Goal: Task Accomplishment & Management: Manage account settings

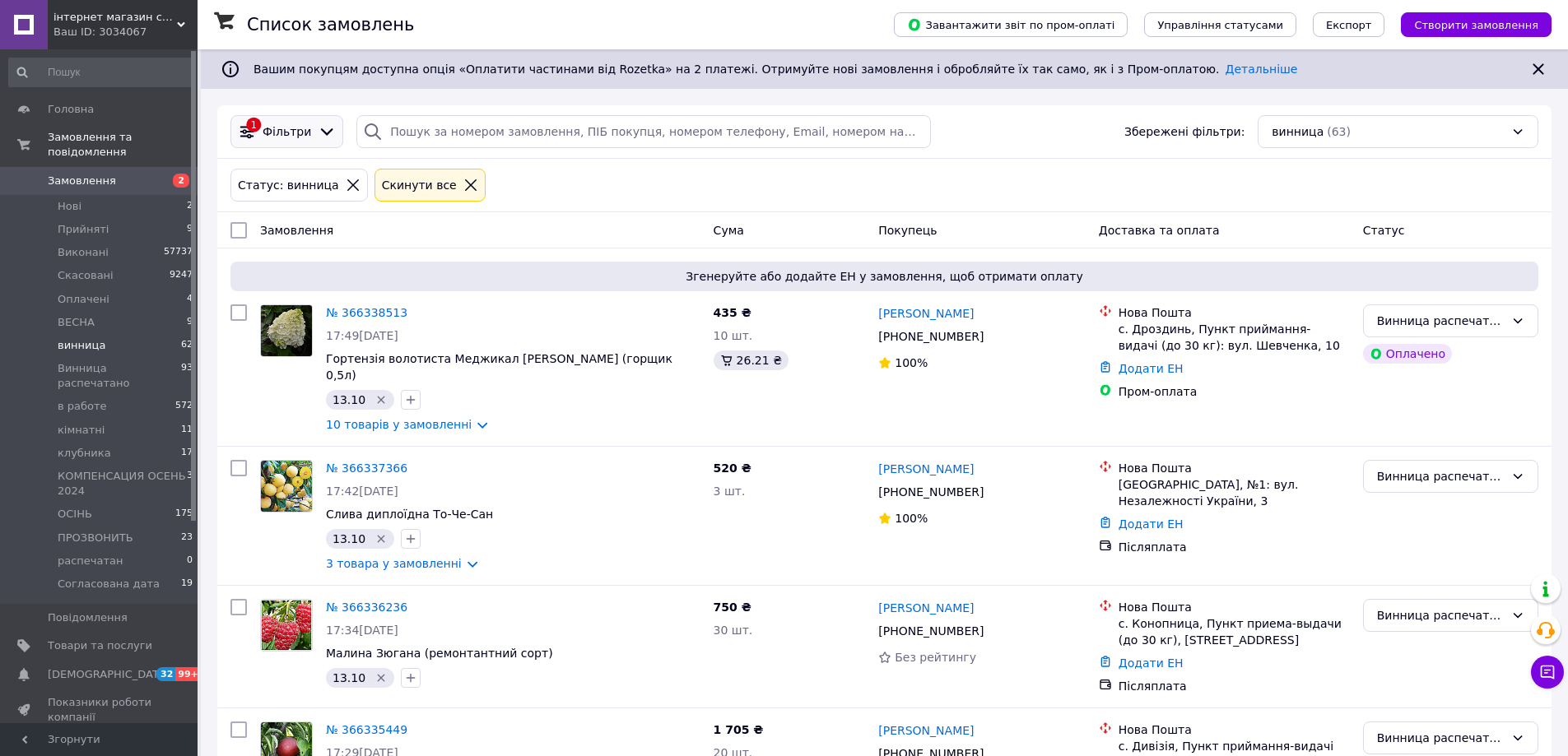
click at [317, 128] on icon at bounding box center [326, 132] width 18 height 18
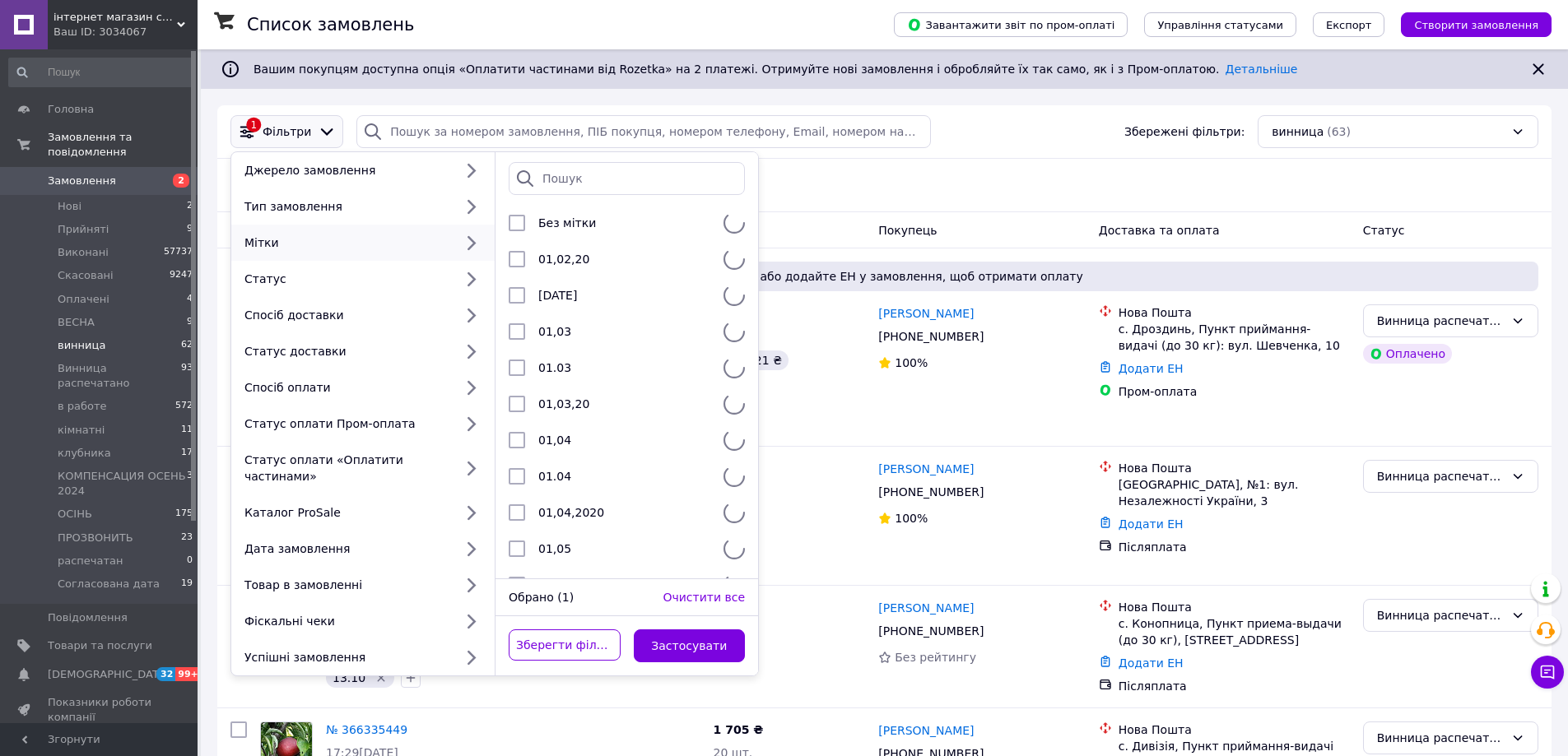
click at [445, 240] on div "Мітки" at bounding box center [346, 242] width 216 height 17
click at [617, 180] on input "search" at bounding box center [626, 178] width 236 height 33
type input "14"
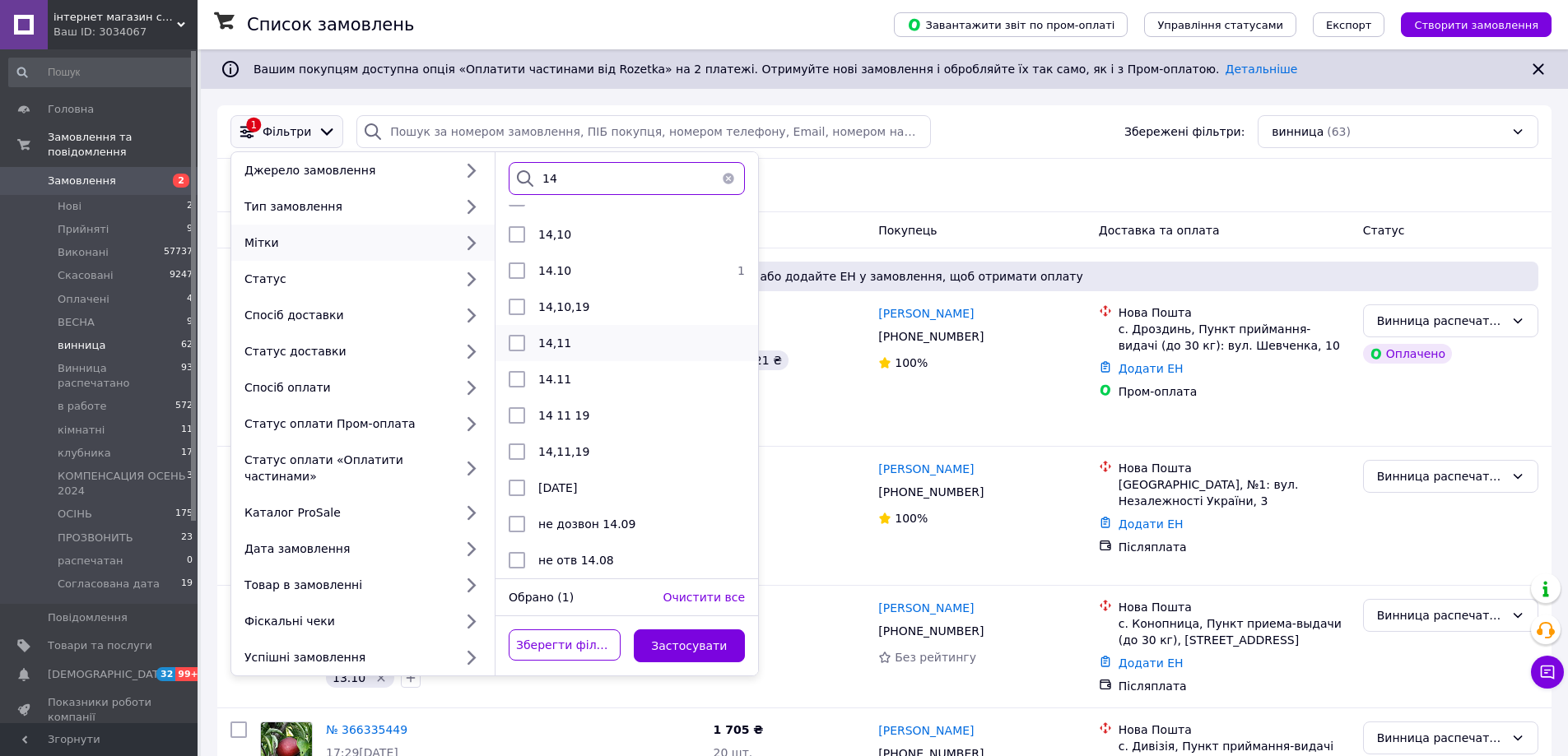
scroll to position [765, 0]
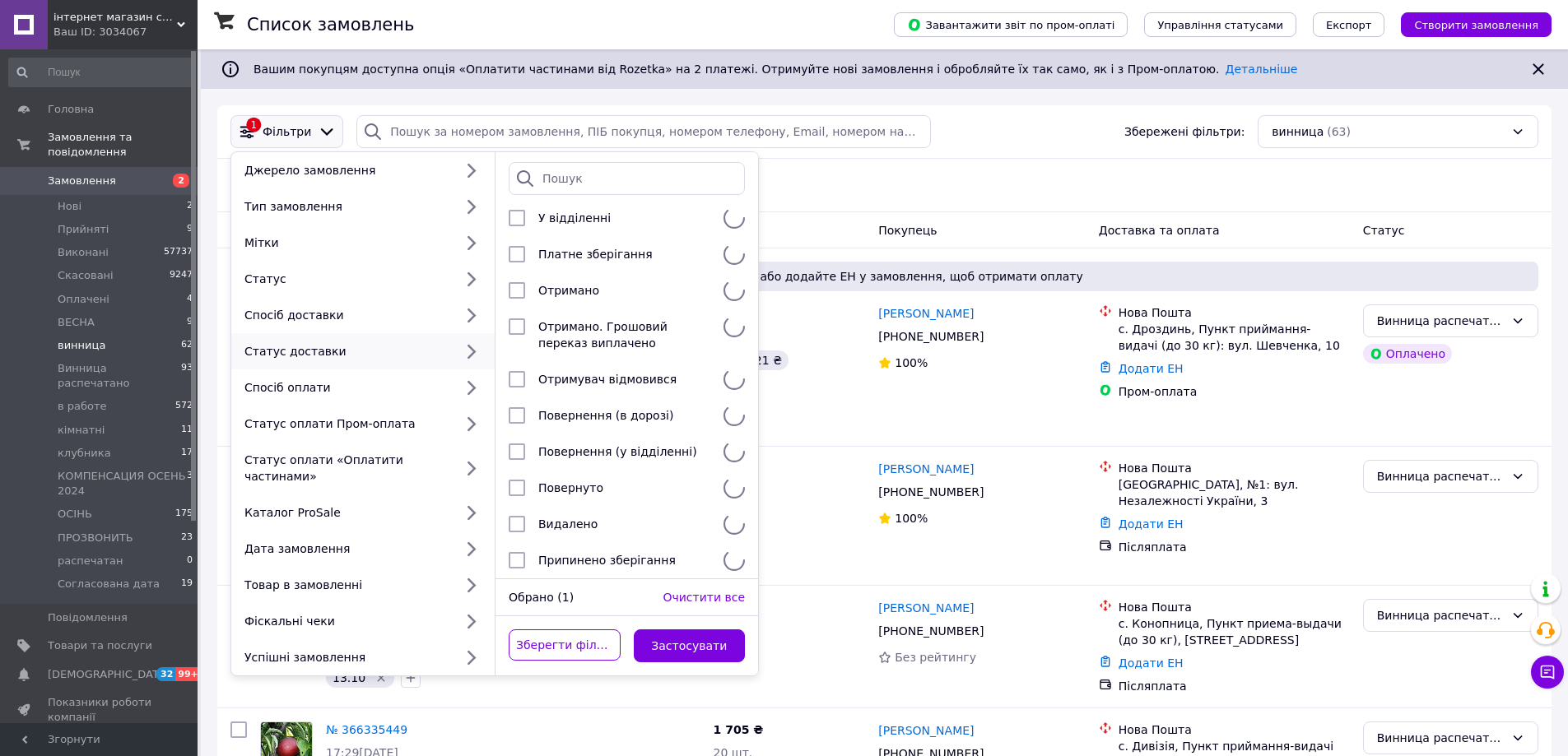
click at [92, 338] on span "винница" at bounding box center [81, 345] width 48 height 15
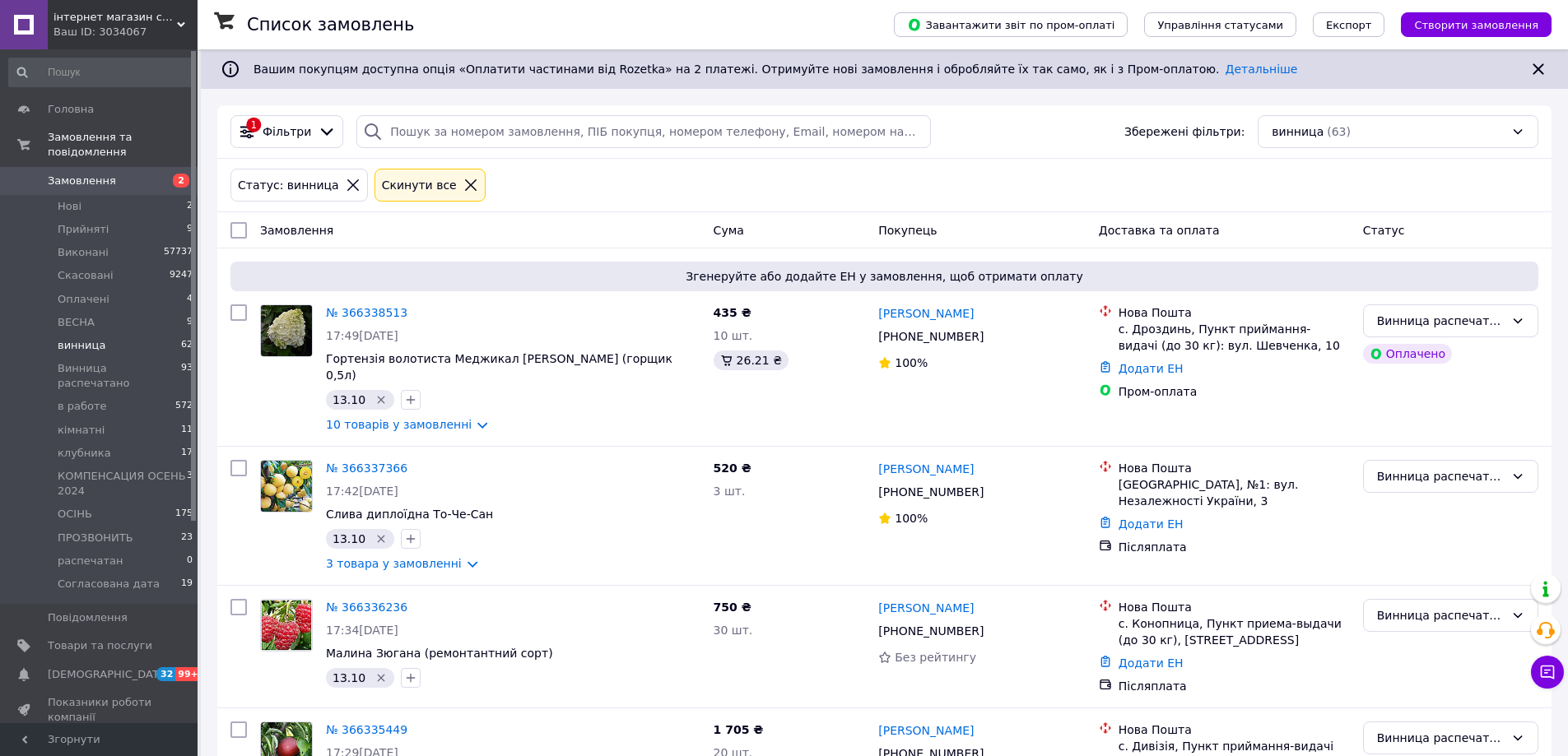
click at [75, 338] on span "винница" at bounding box center [81, 345] width 48 height 15
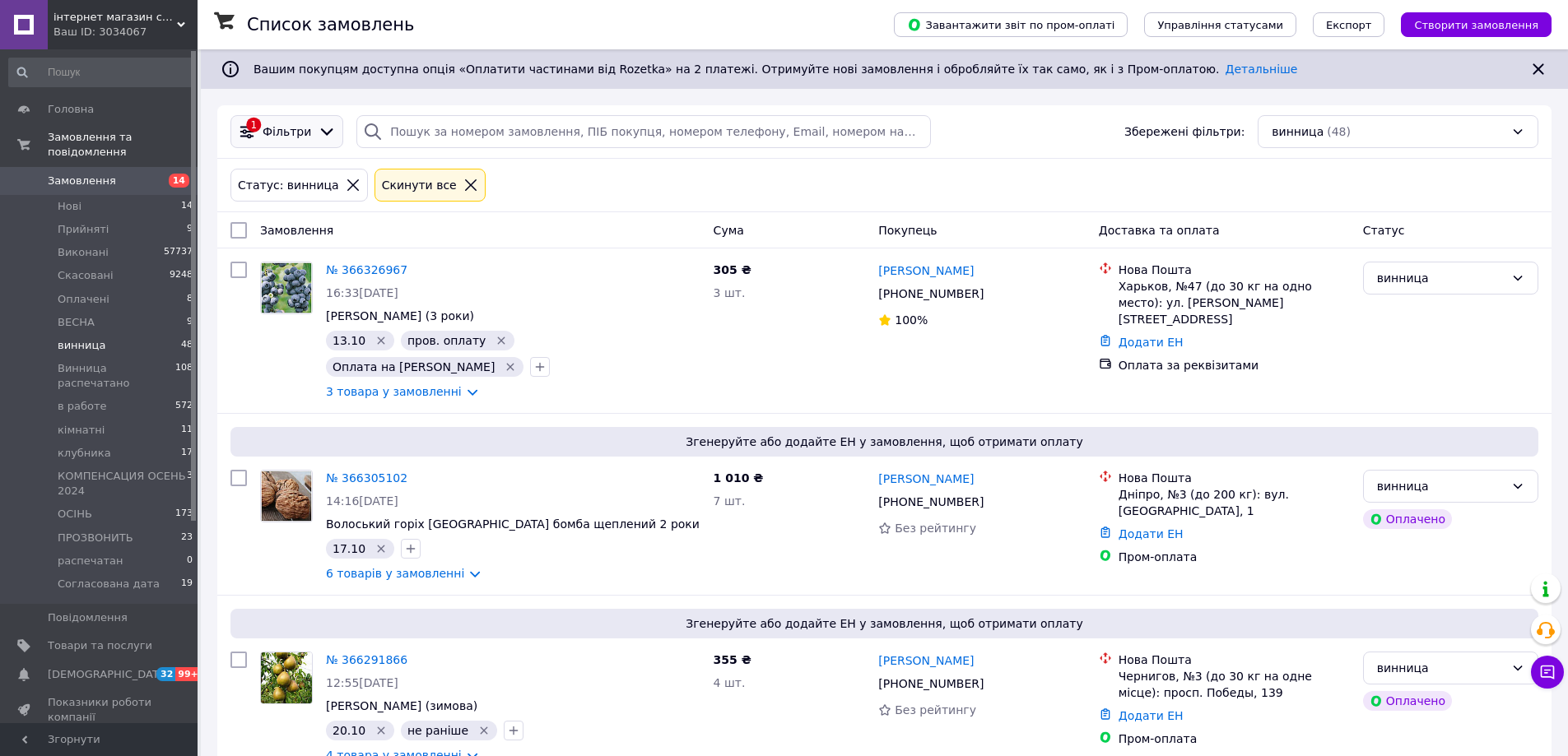
click at [302, 125] on span "Фільтри" at bounding box center [287, 132] width 49 height 17
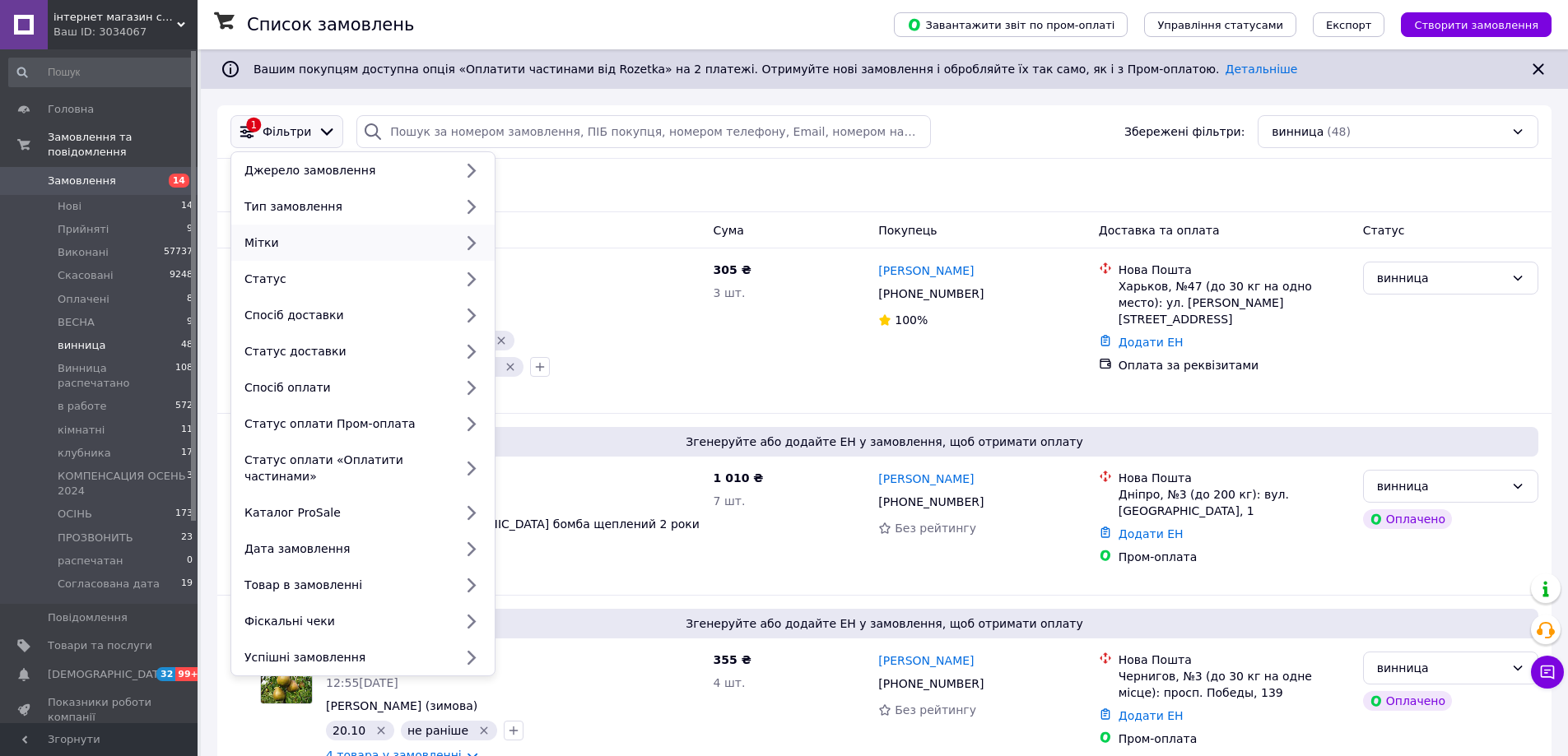
click at [368, 243] on div "Мітки" at bounding box center [346, 242] width 216 height 17
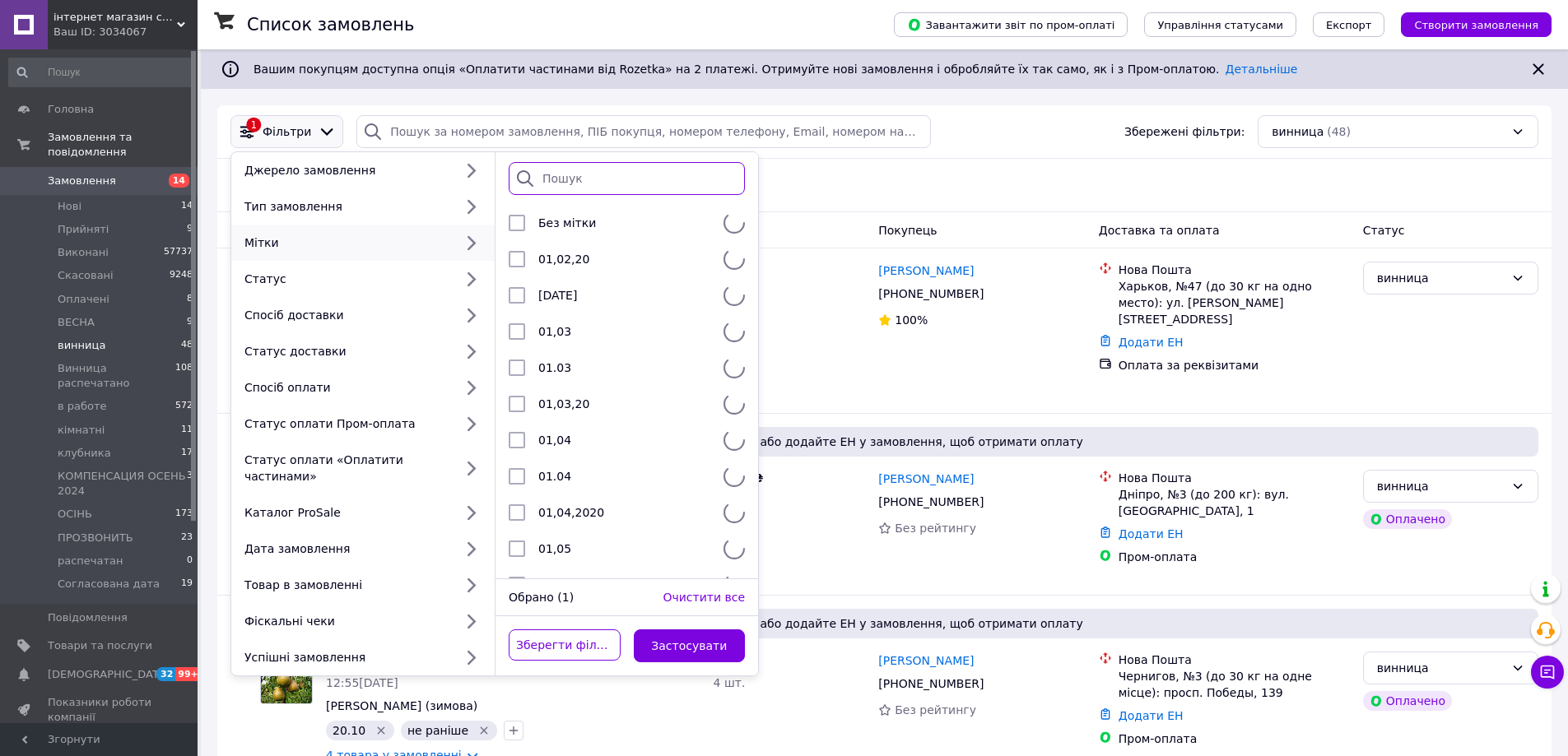
click at [576, 179] on input "search" at bounding box center [626, 178] width 236 height 33
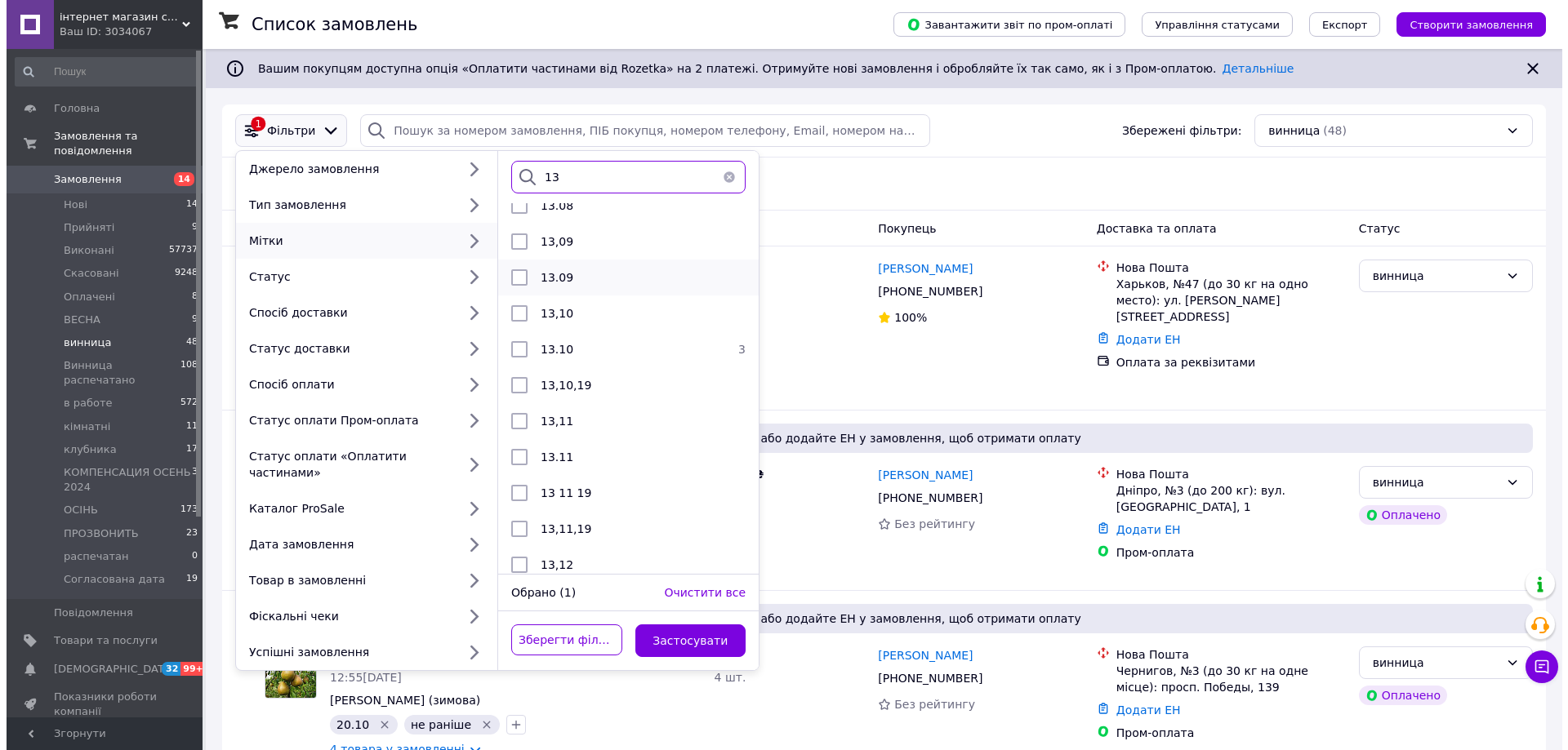
scroll to position [735, 0]
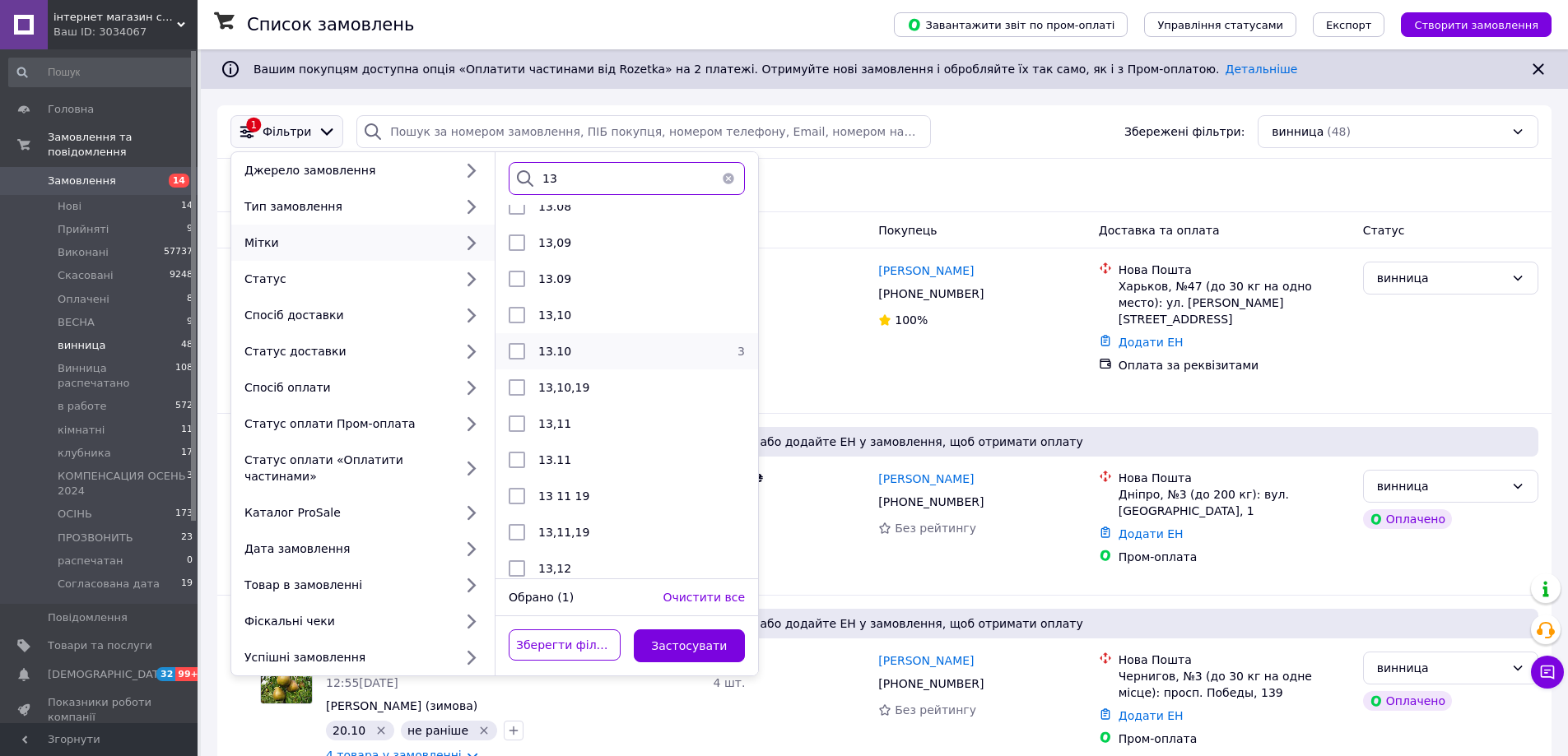
type input "13"
click at [564, 353] on span "13.10" at bounding box center [555, 351] width 33 height 13
checkbox input "true"
click at [662, 630] on button "Застосувати" at bounding box center [690, 645] width 112 height 33
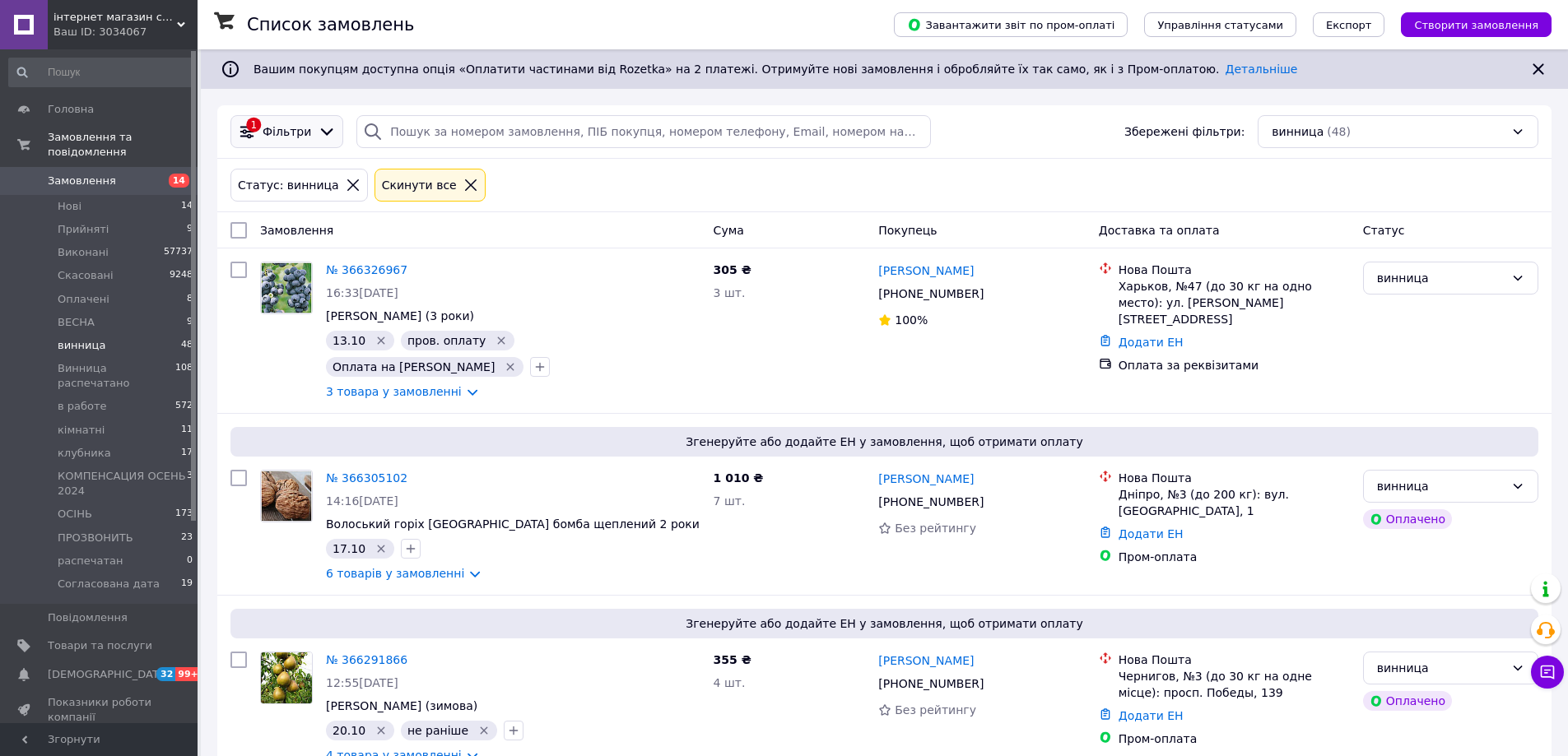
click at [321, 135] on icon at bounding box center [326, 132] width 18 height 18
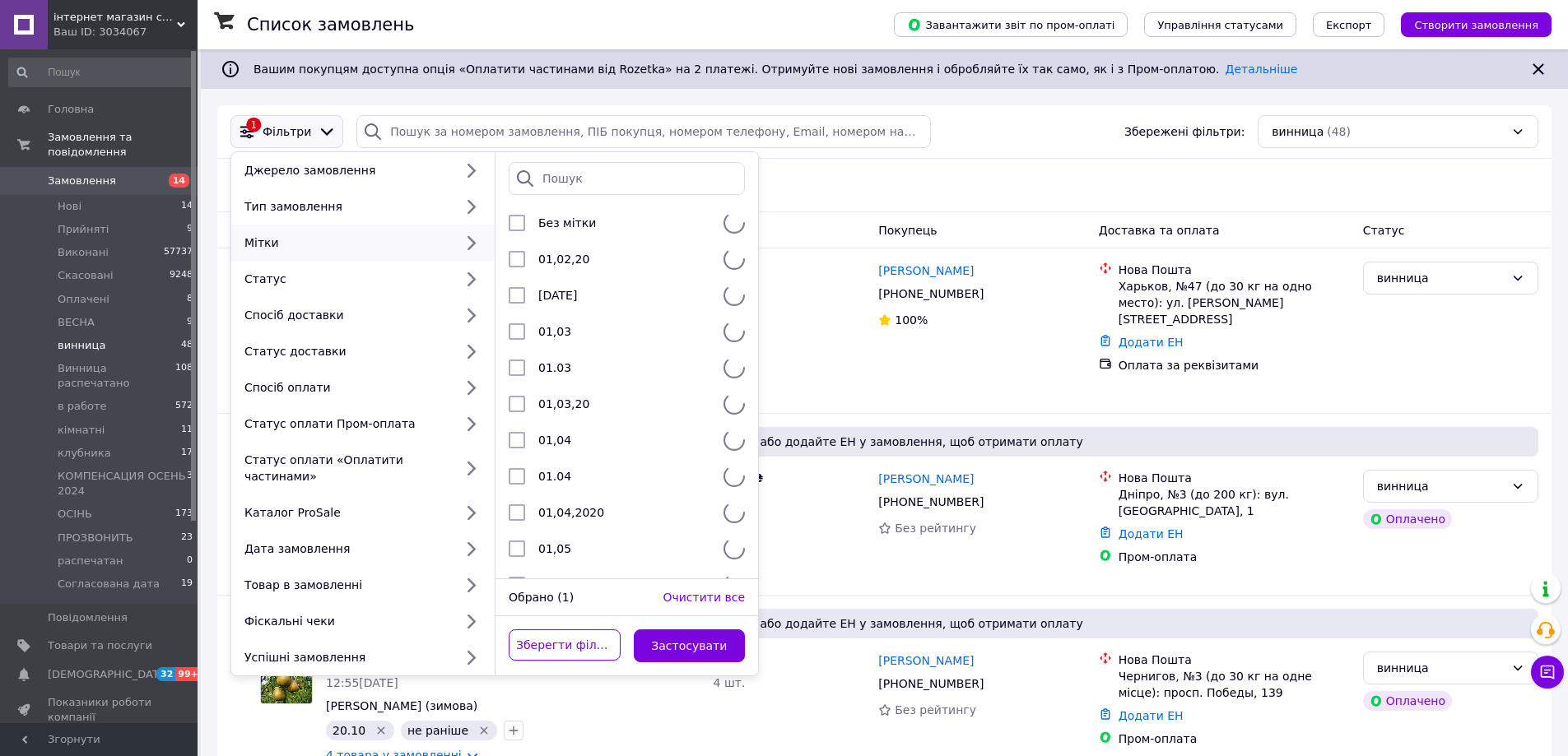
click at [465, 247] on icon at bounding box center [470, 242] width 21 height 21
click at [600, 182] on input "search" at bounding box center [626, 178] width 236 height 33
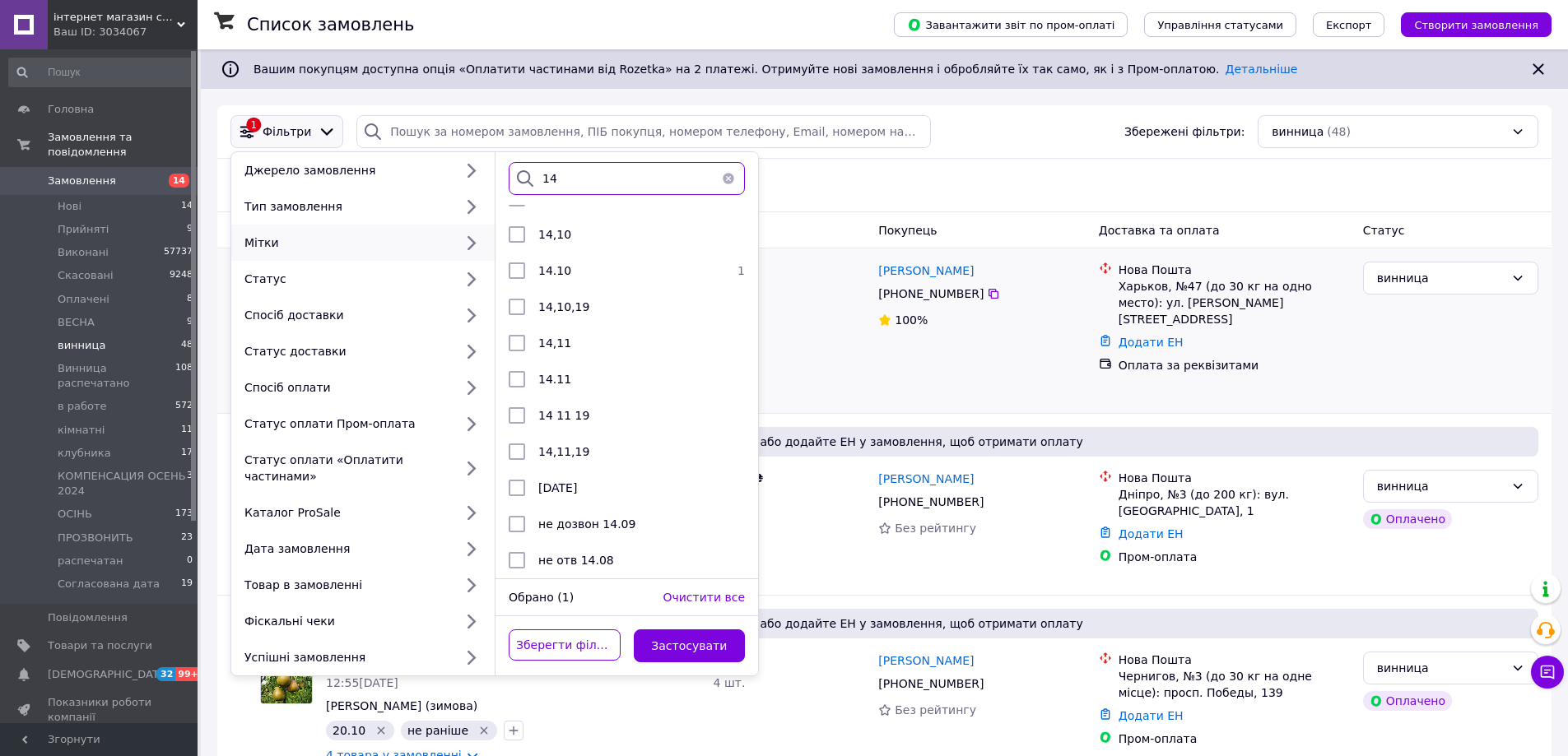
type input "14"
click at [800, 299] on div "3 шт." at bounding box center [790, 293] width 152 height 17
